Goal: Check status

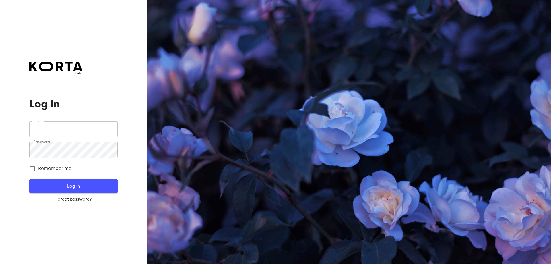
type input "[EMAIL_ADDRESS][DOMAIN_NAME]"
click at [58, 183] on span "Log In" at bounding box center [73, 185] width 70 height 7
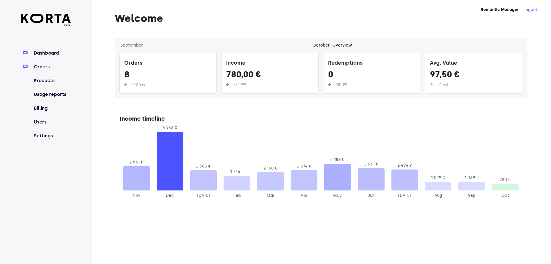
click at [40, 64] on link "Orders" at bounding box center [52, 66] width 38 height 7
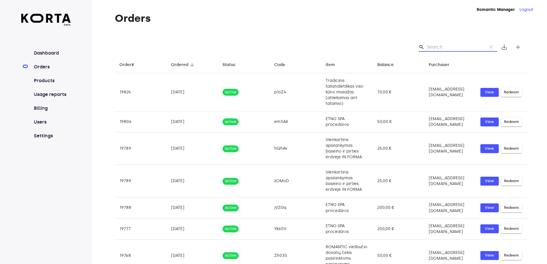
click at [437, 46] on input "Search" at bounding box center [454, 46] width 56 height 9
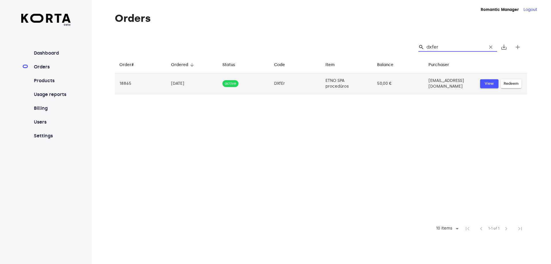
type input "dxfer"
click at [490, 85] on span "View" at bounding box center [489, 83] width 13 height 7
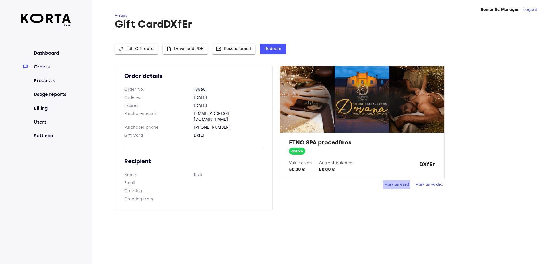
click at [387, 184] on span "Mark as used" at bounding box center [396, 184] width 25 height 7
